Goal: Information Seeking & Learning: Learn about a topic

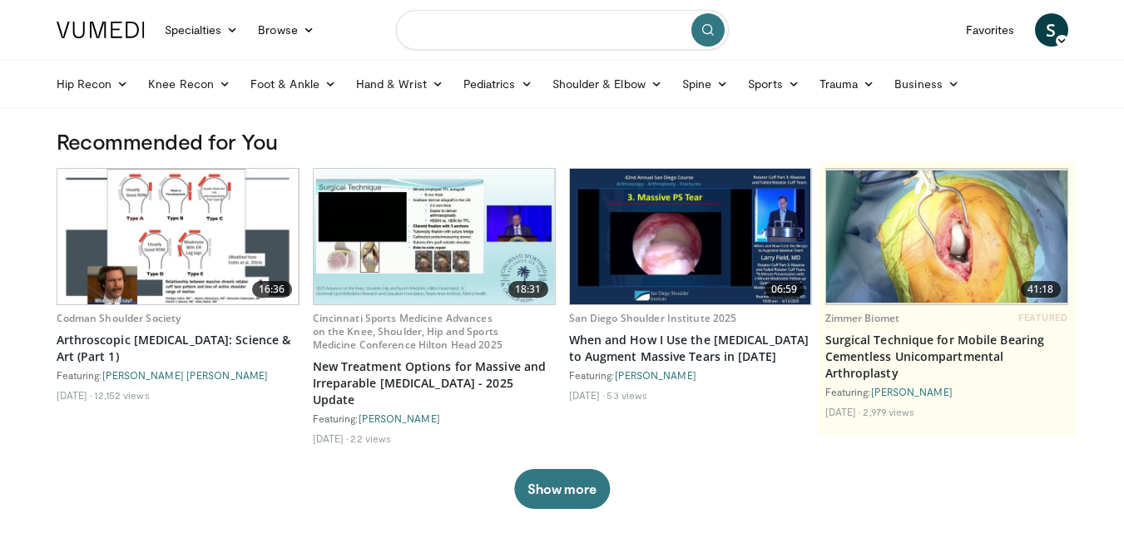
click at [552, 28] on input "Search topics, interventions" at bounding box center [562, 30] width 333 height 40
type input "**********"
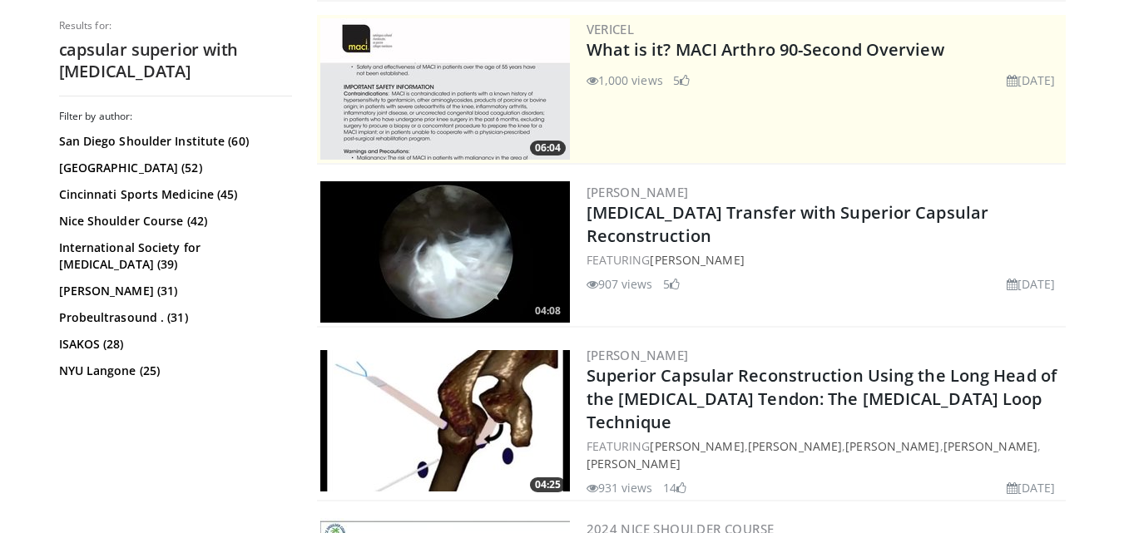
scroll to position [499, 0]
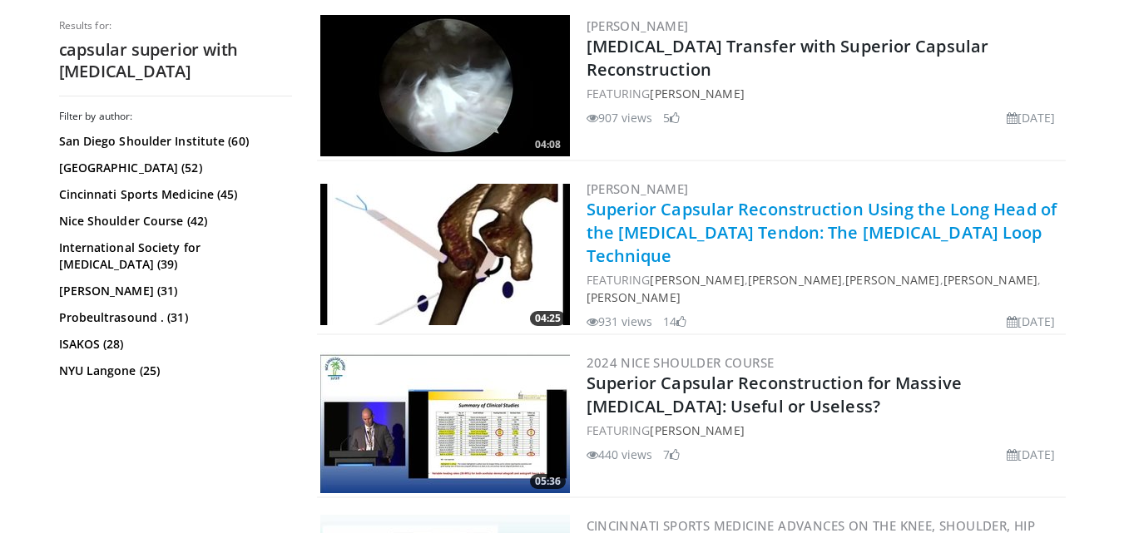
click at [665, 219] on link "Superior Capsular Reconstruction Using the Long Head of the [MEDICAL_DATA] Tend…" at bounding box center [821, 232] width 471 height 69
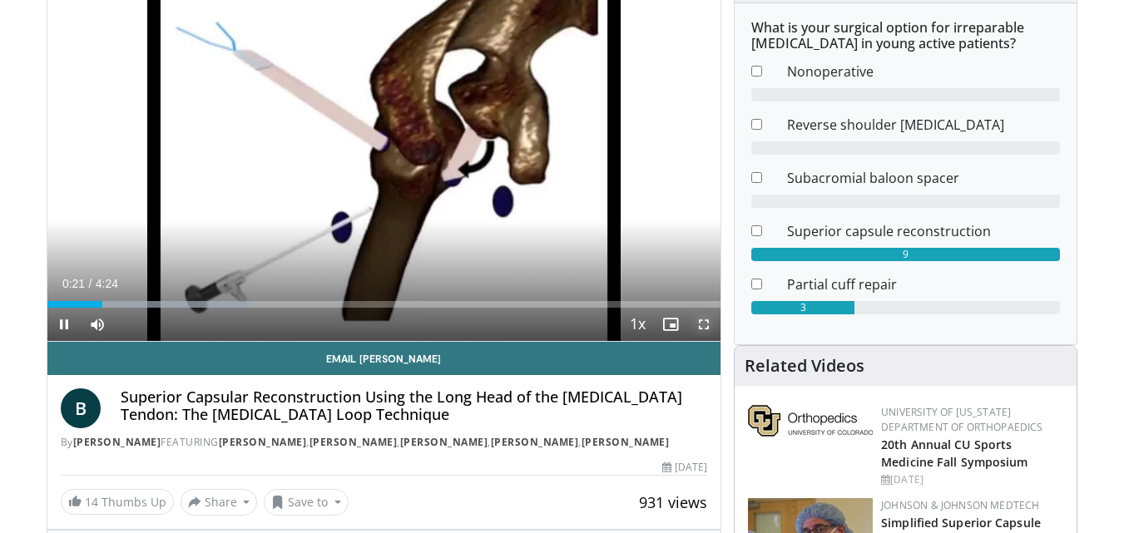
click at [710, 320] on span "Video Player" at bounding box center [703, 324] width 33 height 33
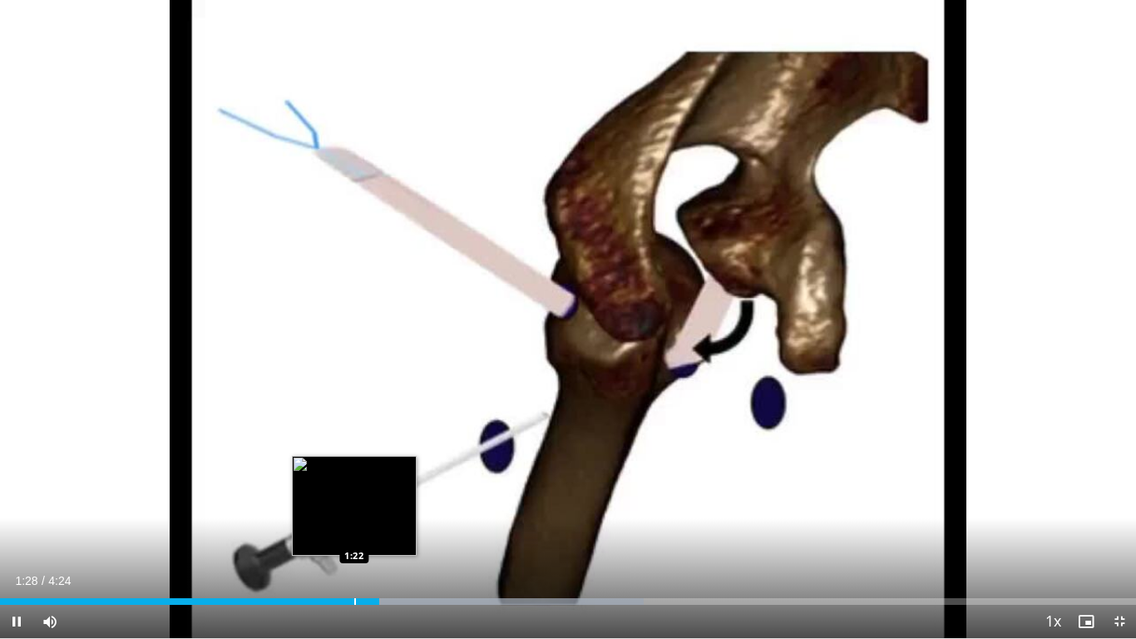
click at [354, 532] on div "Loaded : 56.64% 1:28 1:22" at bounding box center [568, 597] width 1136 height 16
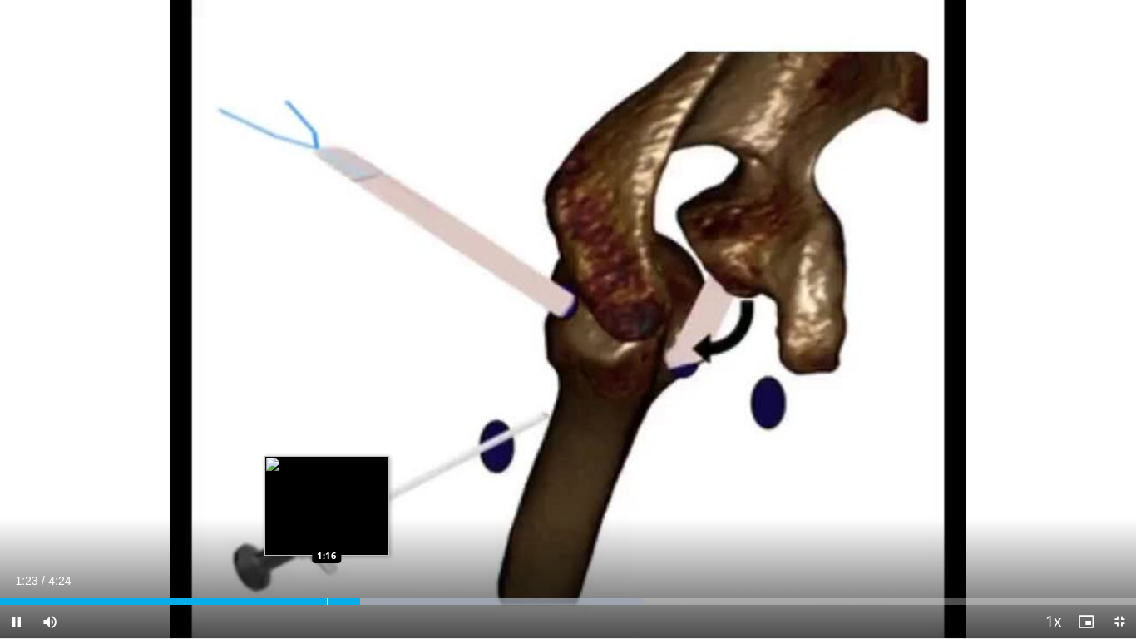
click at [327, 532] on div "Loaded : 56.64% 1:23 1:16" at bounding box center [568, 597] width 1136 height 16
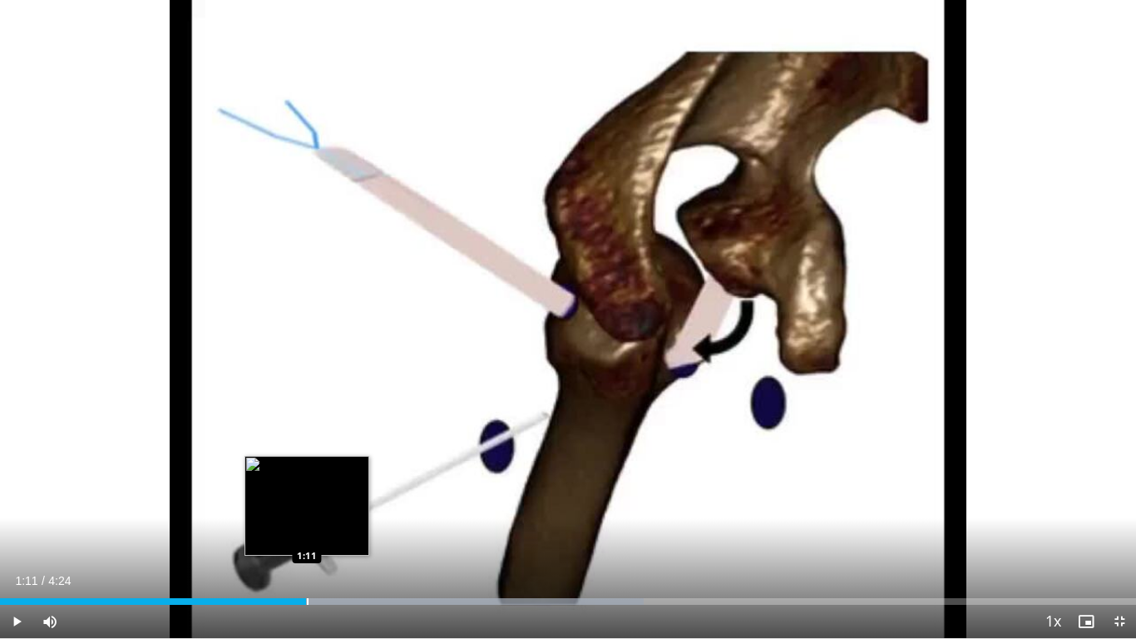
click at [306, 532] on div "Loaded : 56.64% 1:11 1:11" at bounding box center [568, 601] width 1136 height 7
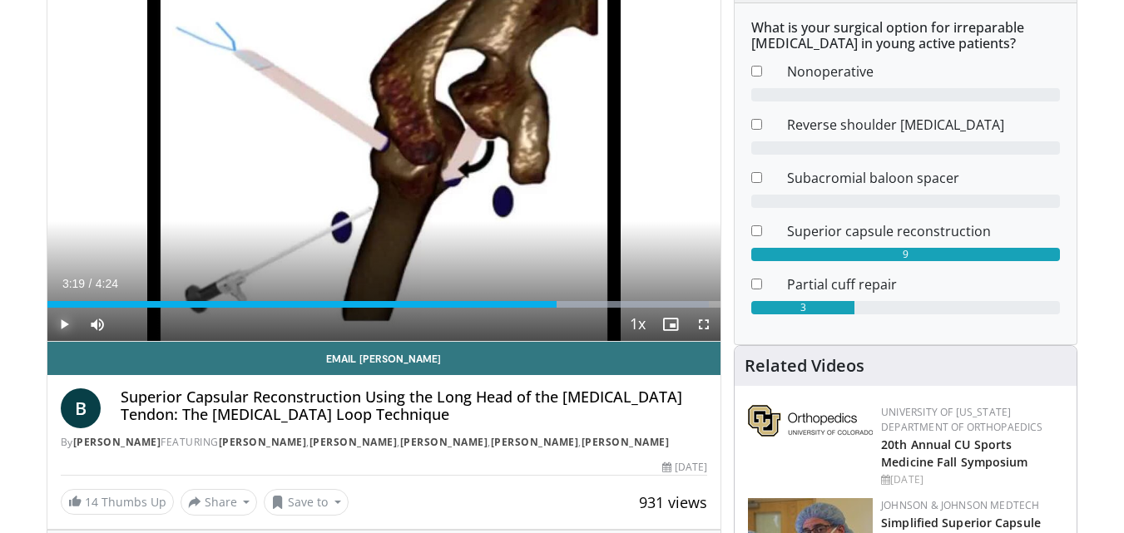
click at [65, 322] on span "Video Player" at bounding box center [63, 324] width 33 height 33
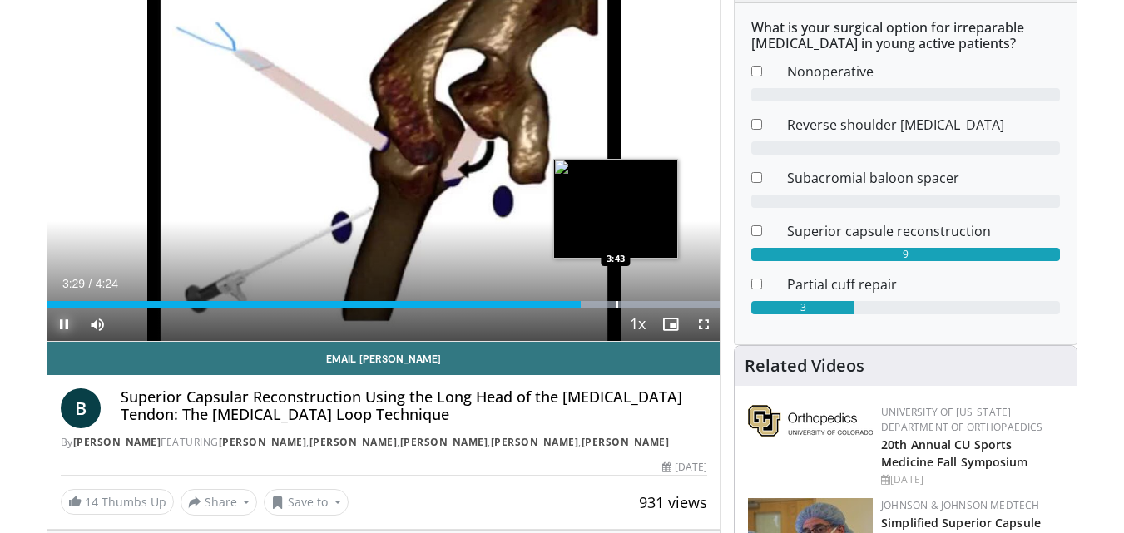
click at [616, 293] on div "Loaded : 100.00% 3:29 3:43" at bounding box center [384, 300] width 674 height 16
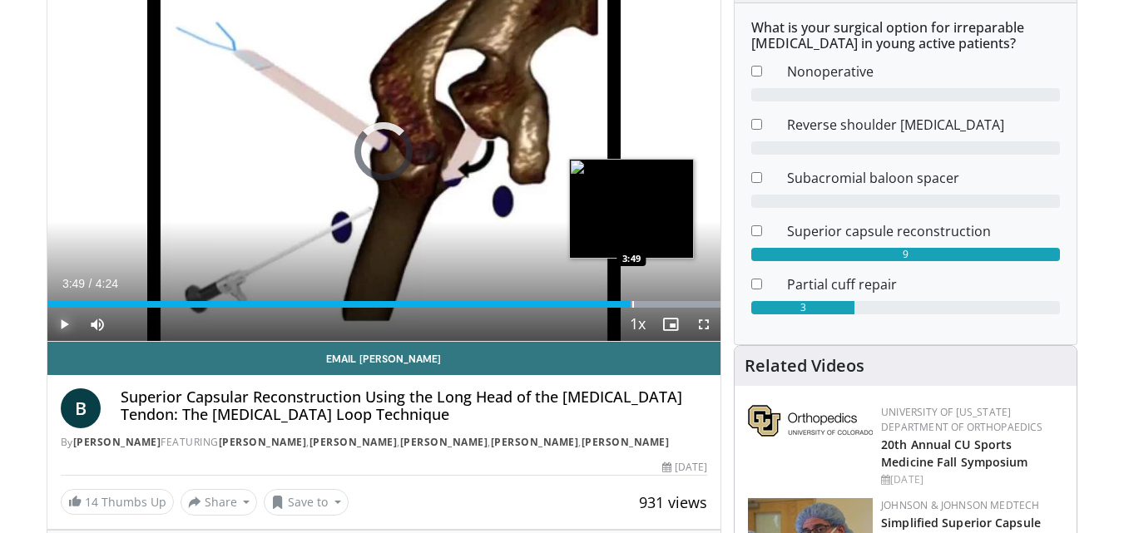
click at [631, 298] on div "Loaded : 100.00% 3:49 3:49" at bounding box center [384, 300] width 674 height 16
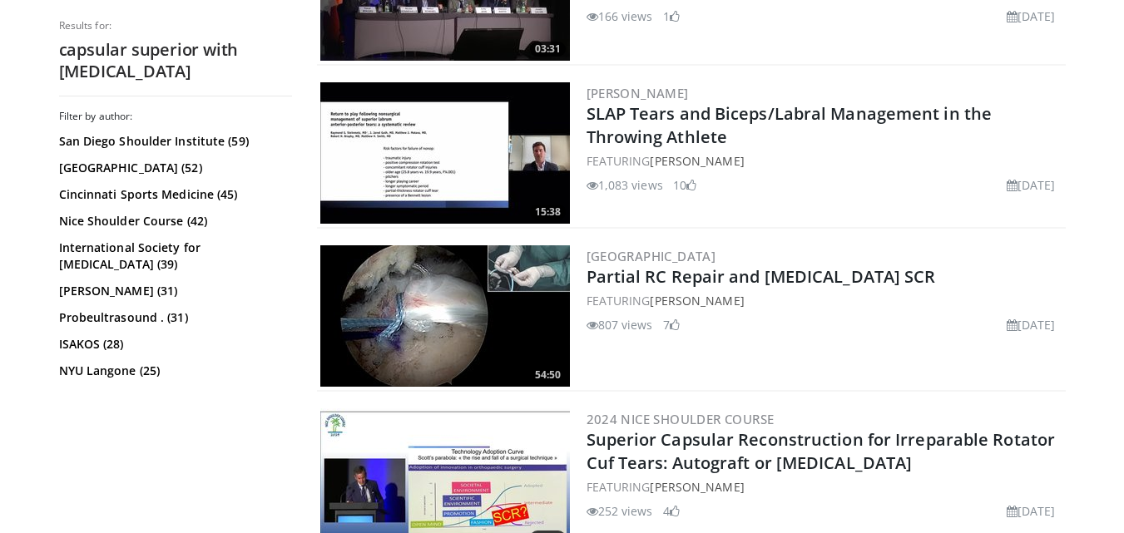
scroll to position [1830, 0]
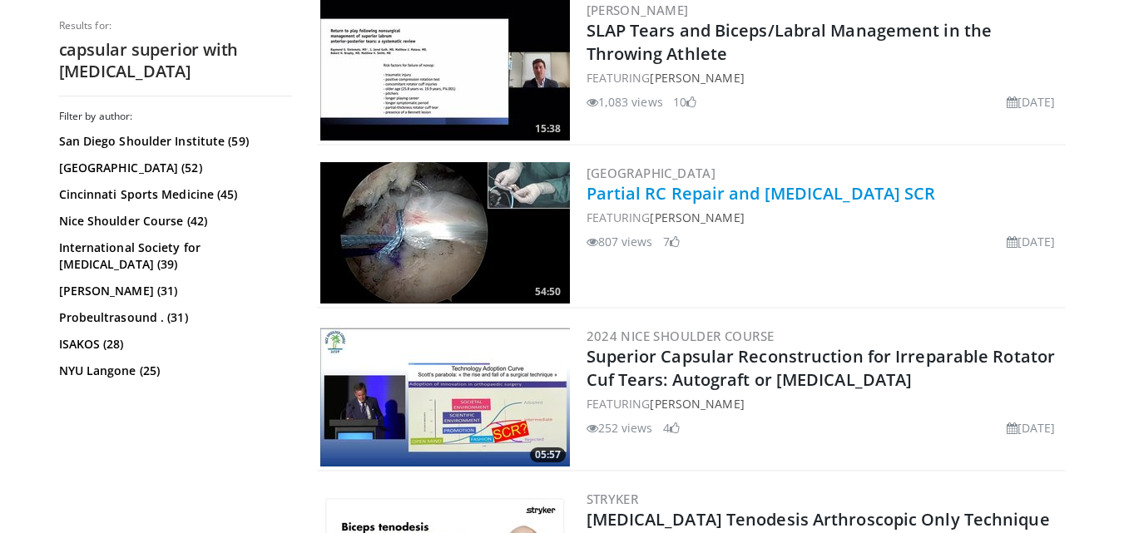
click at [642, 182] on link "Partial RC Repair and Biceps SCR" at bounding box center [760, 193] width 349 height 22
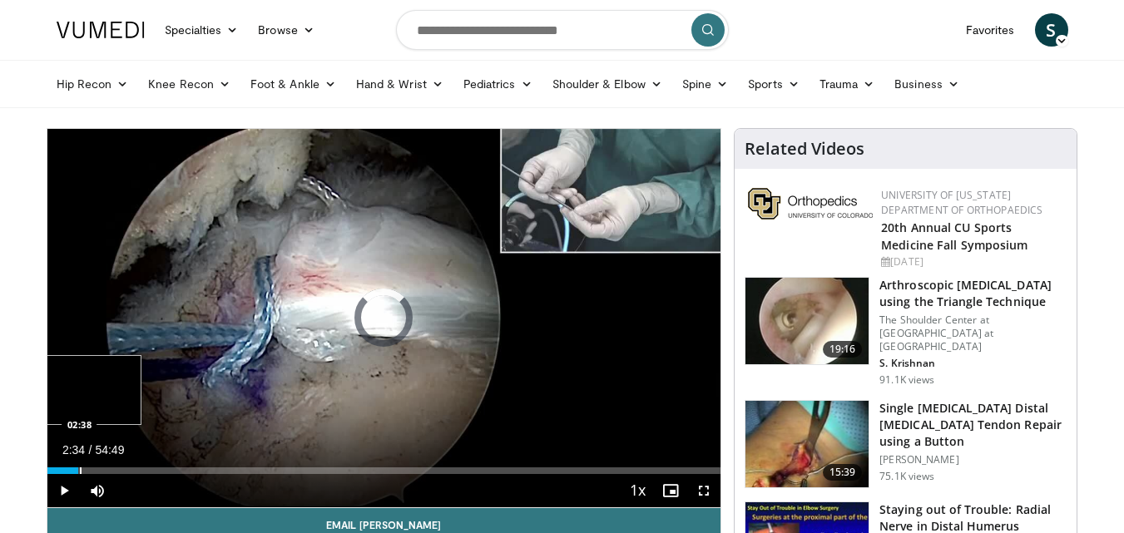
click at [80, 473] on div "Progress Bar" at bounding box center [81, 471] width 2 height 7
click at [122, 464] on div "Loaded : 6.38% 02:36 06:09" at bounding box center [384, 466] width 674 height 16
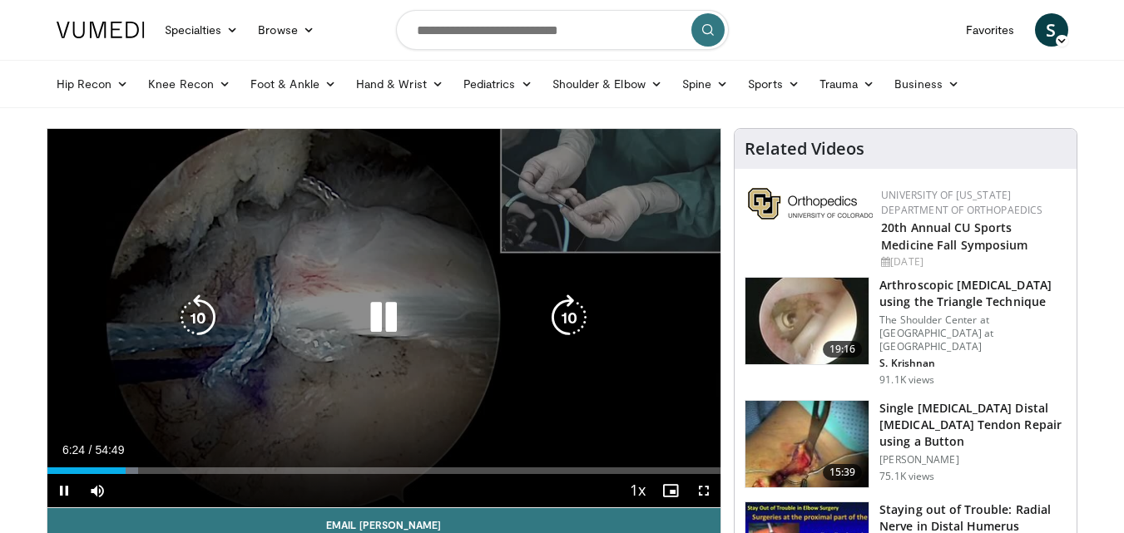
scroll to position [83, 0]
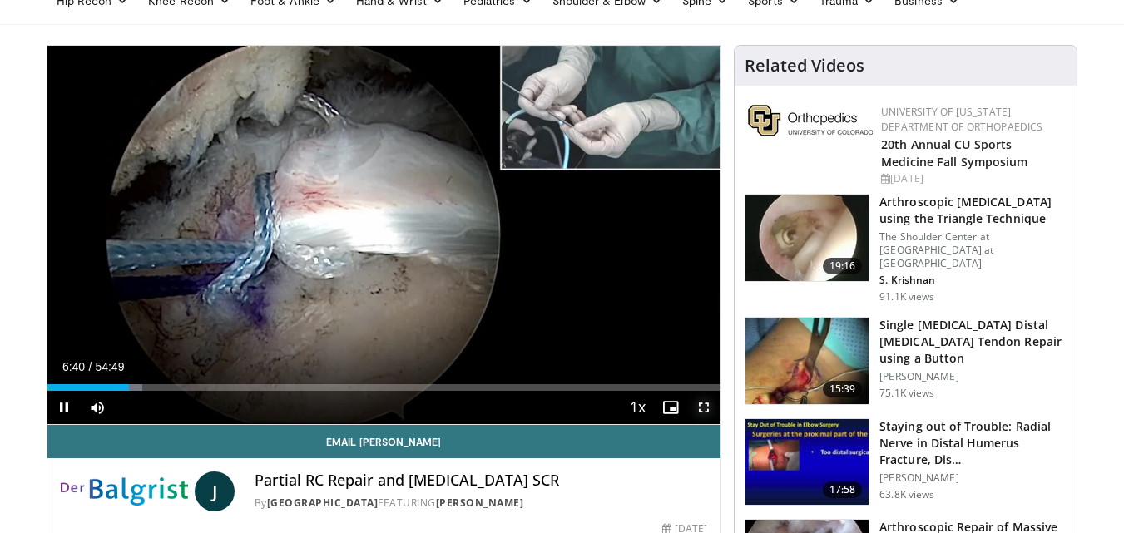
click at [708, 399] on span "Video Player" at bounding box center [703, 407] width 33 height 33
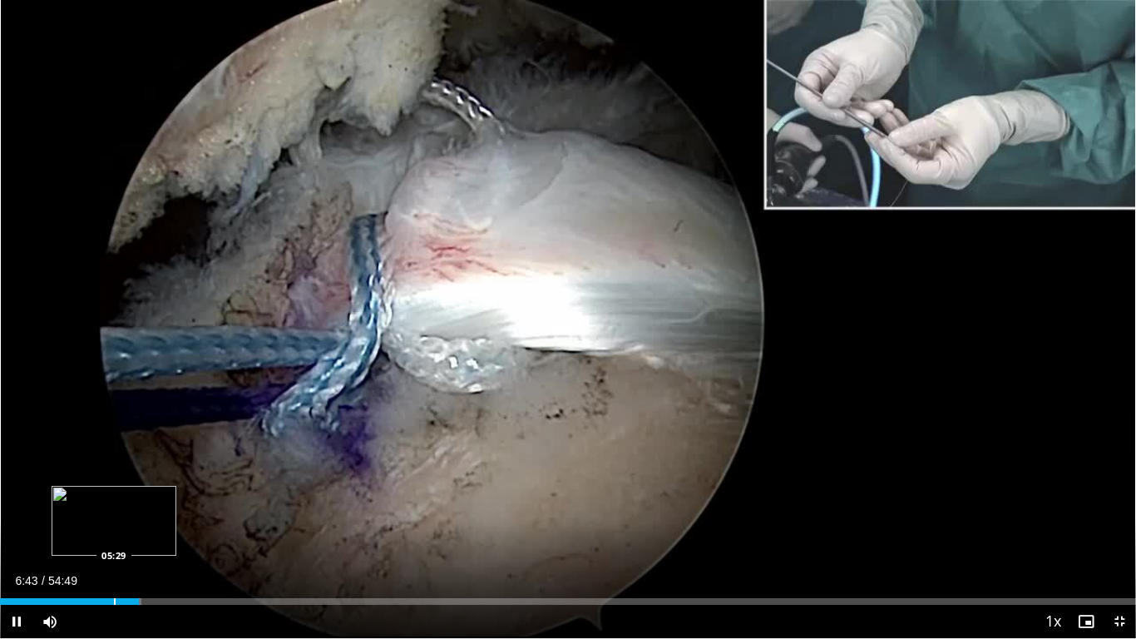
click at [113, 532] on div "Loaded : 12.47% 06:43 05:29" at bounding box center [568, 601] width 1136 height 7
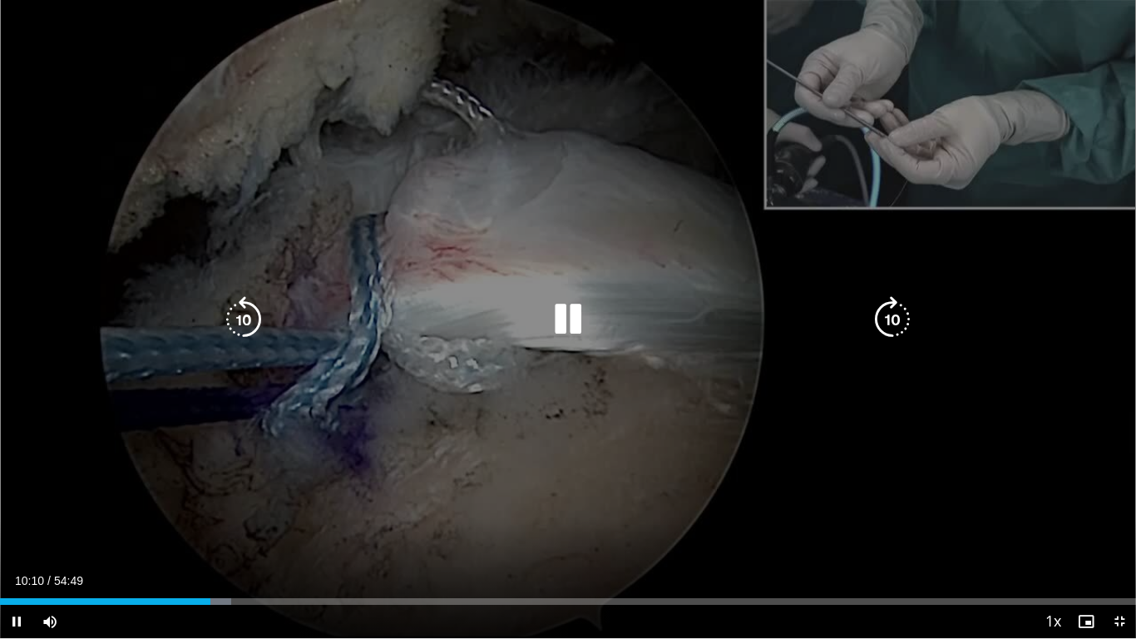
click at [565, 320] on icon "Video Player" at bounding box center [568, 319] width 47 height 47
click at [570, 321] on icon "Video Player" at bounding box center [568, 319] width 47 height 47
click at [575, 304] on icon "Video Player" at bounding box center [568, 319] width 47 height 47
click at [557, 314] on icon "Video Player" at bounding box center [568, 319] width 47 height 47
click at [571, 319] on icon "Video Player" at bounding box center [568, 319] width 47 height 47
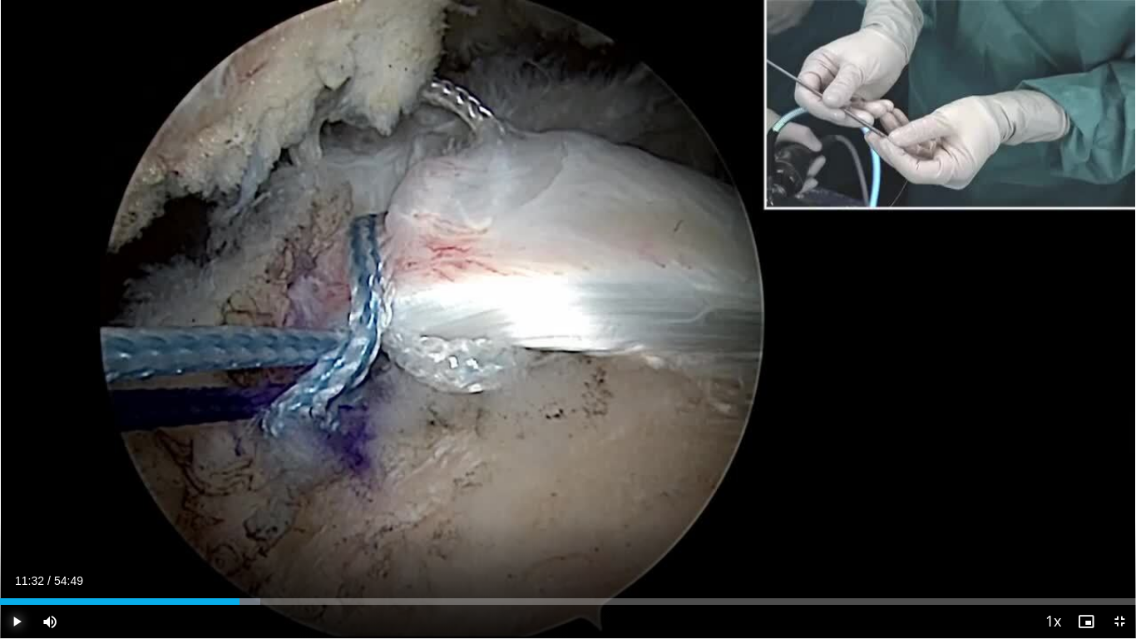
click at [13, 532] on span "Video Player" at bounding box center [16, 621] width 33 height 33
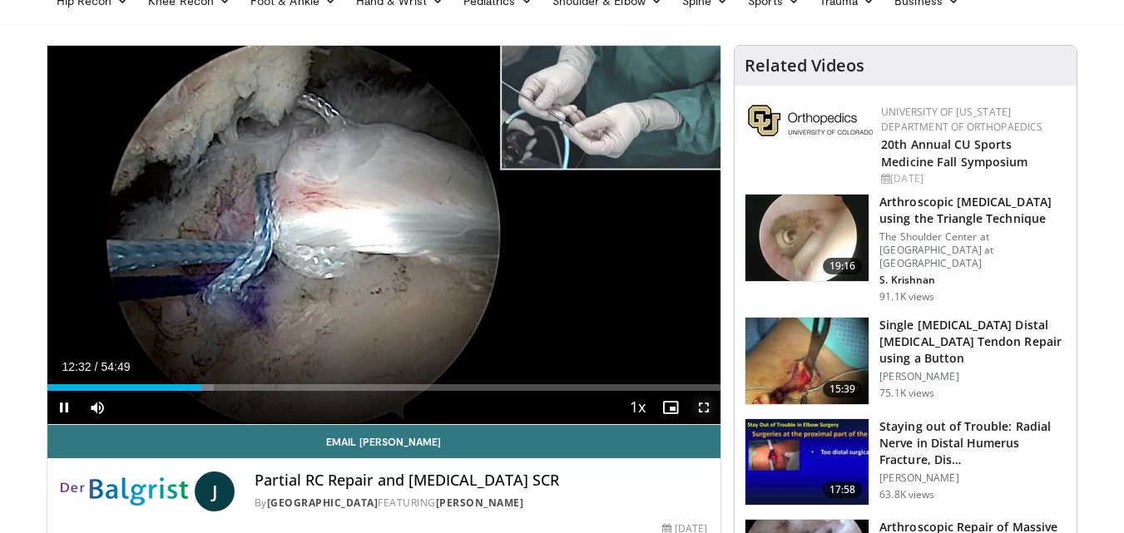
click at [705, 404] on span "Video Player" at bounding box center [703, 407] width 33 height 33
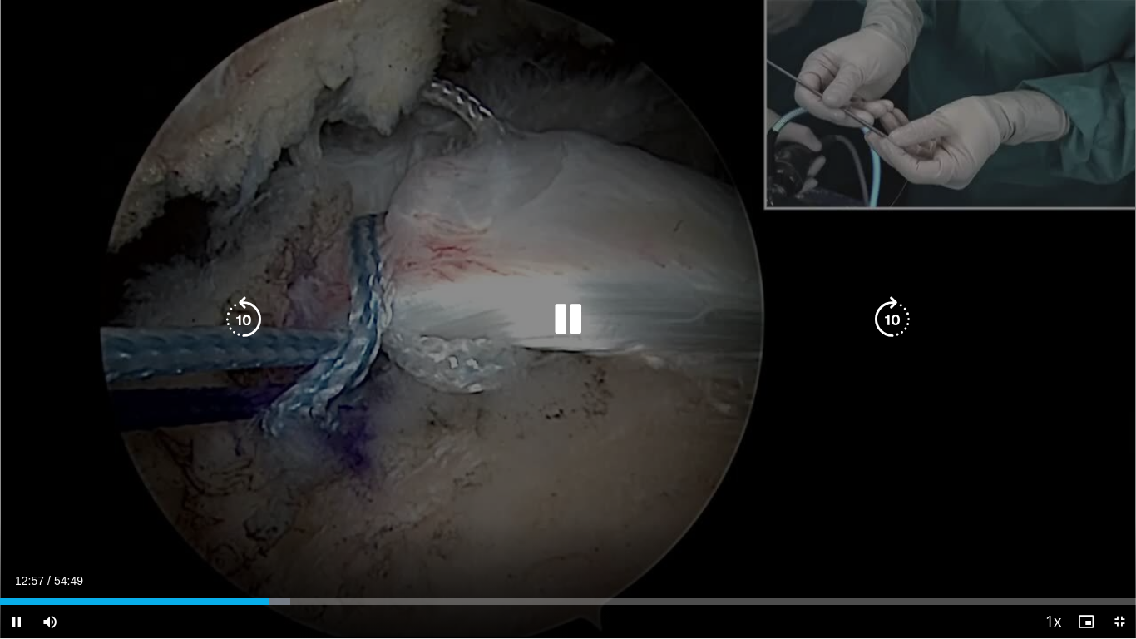
click at [566, 318] on icon "Video Player" at bounding box center [568, 319] width 47 height 47
click at [569, 312] on icon "Video Player" at bounding box center [568, 319] width 47 height 47
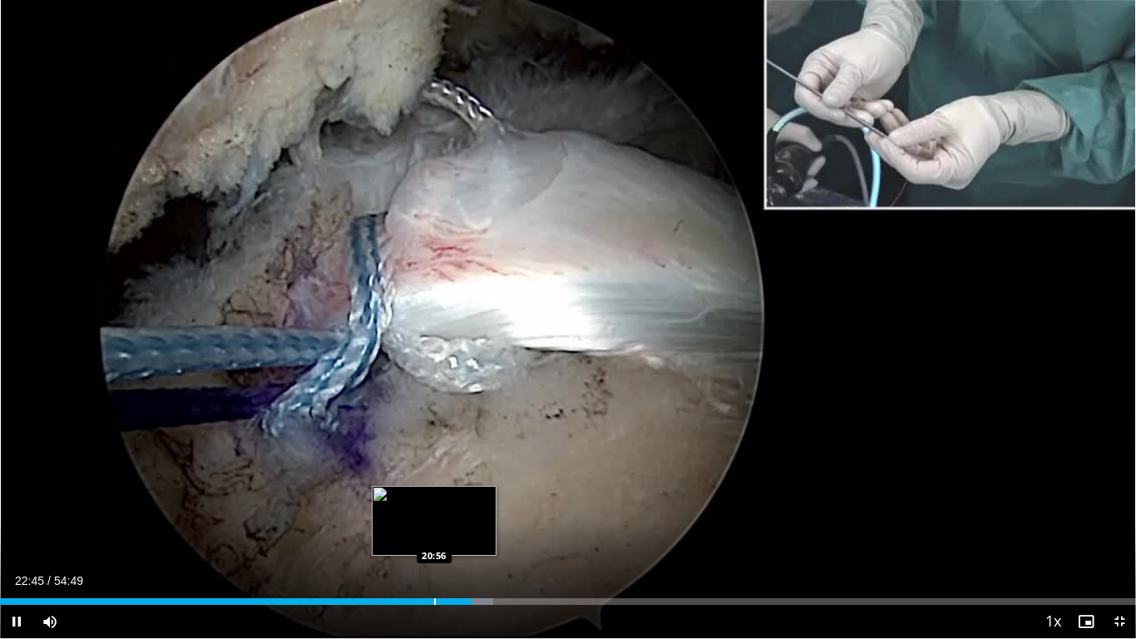
click at [435, 532] on div "Progress Bar" at bounding box center [435, 601] width 2 height 7
click at [447, 532] on div "Progress Bar" at bounding box center [445, 601] width 27 height 7
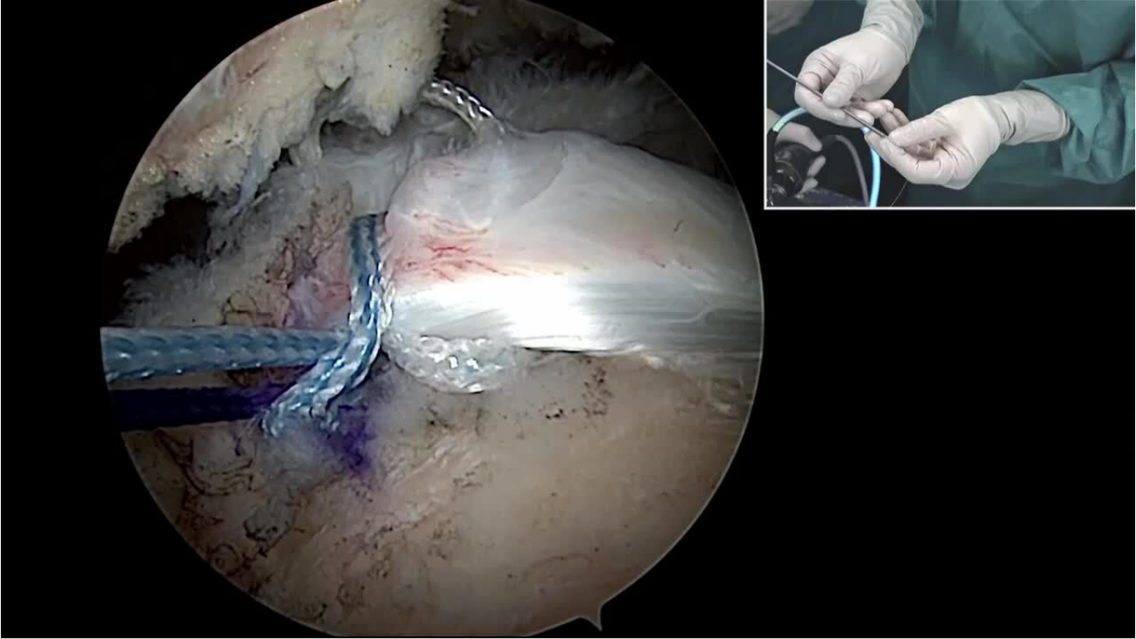
click at [464, 532] on video-js "**********" at bounding box center [568, 319] width 1136 height 639
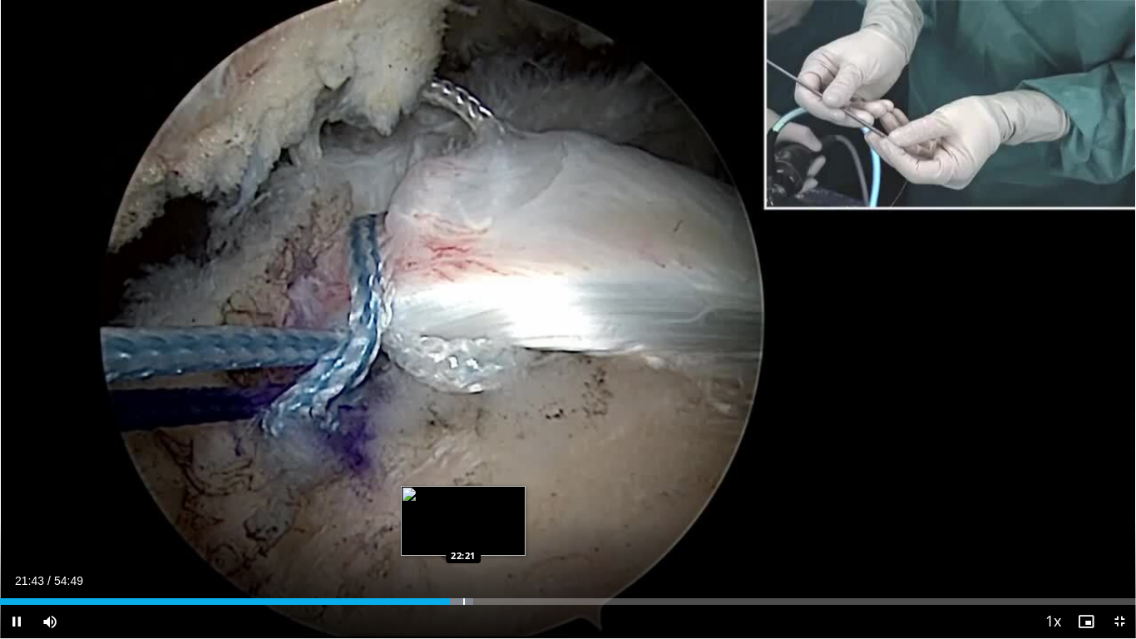
click at [463, 532] on div "Progress Bar" at bounding box center [464, 601] width 2 height 7
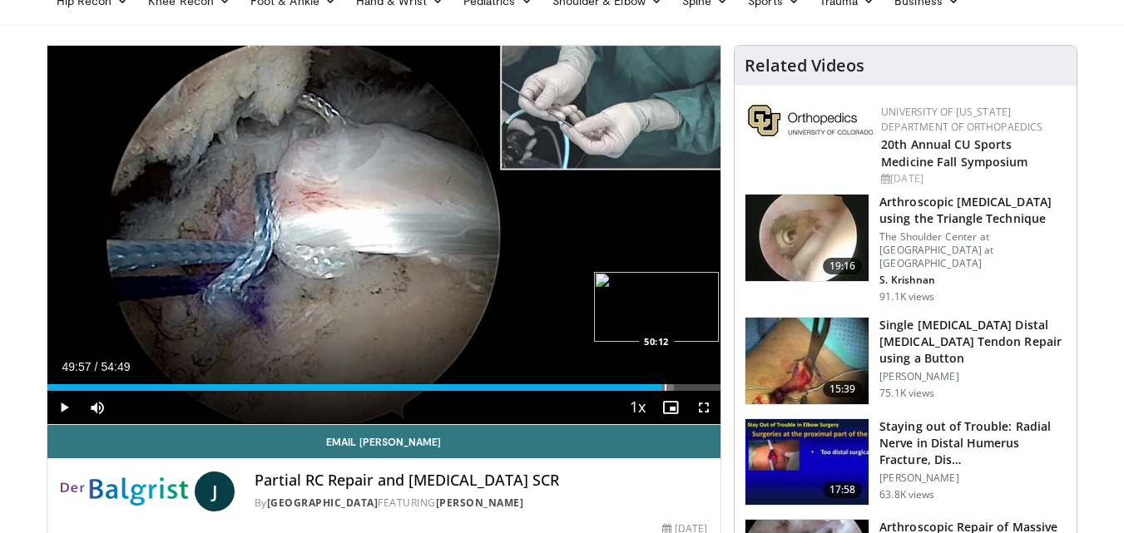
click at [665, 387] on div "Progress Bar" at bounding box center [666, 387] width 2 height 7
click at [680, 387] on div "Progress Bar" at bounding box center [681, 387] width 2 height 7
